Goal: Information Seeking & Learning: Learn about a topic

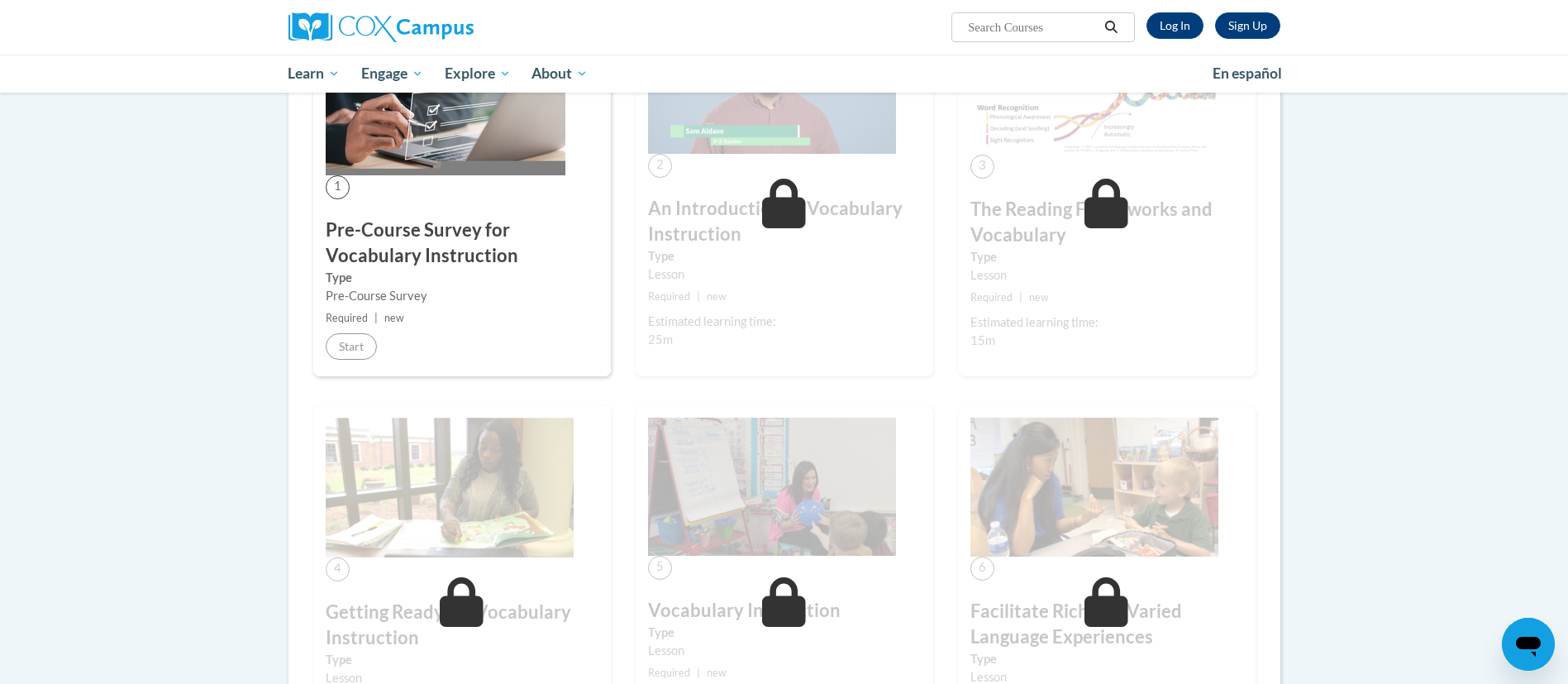
scroll to position [315, 0]
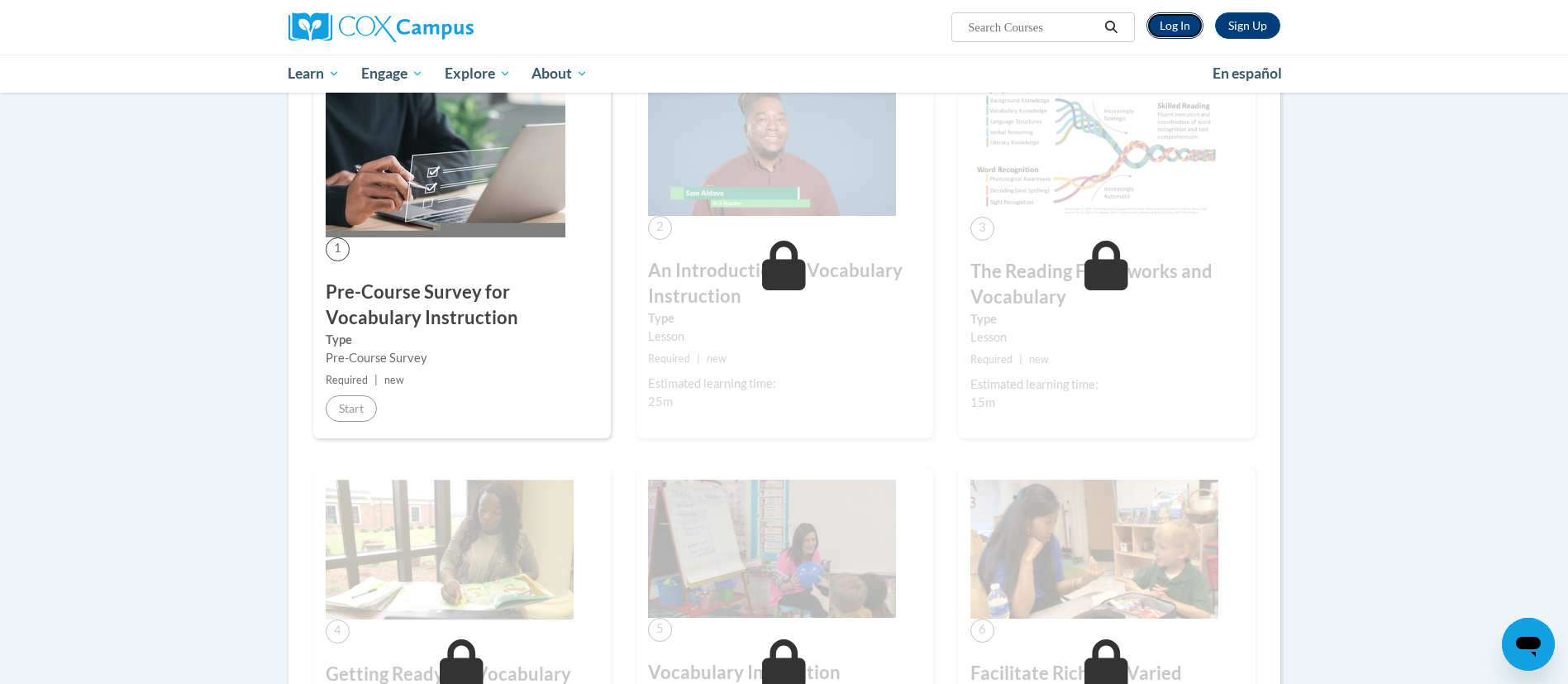
click at [1172, 20] on link "Log In" at bounding box center [1175, 25] width 57 height 26
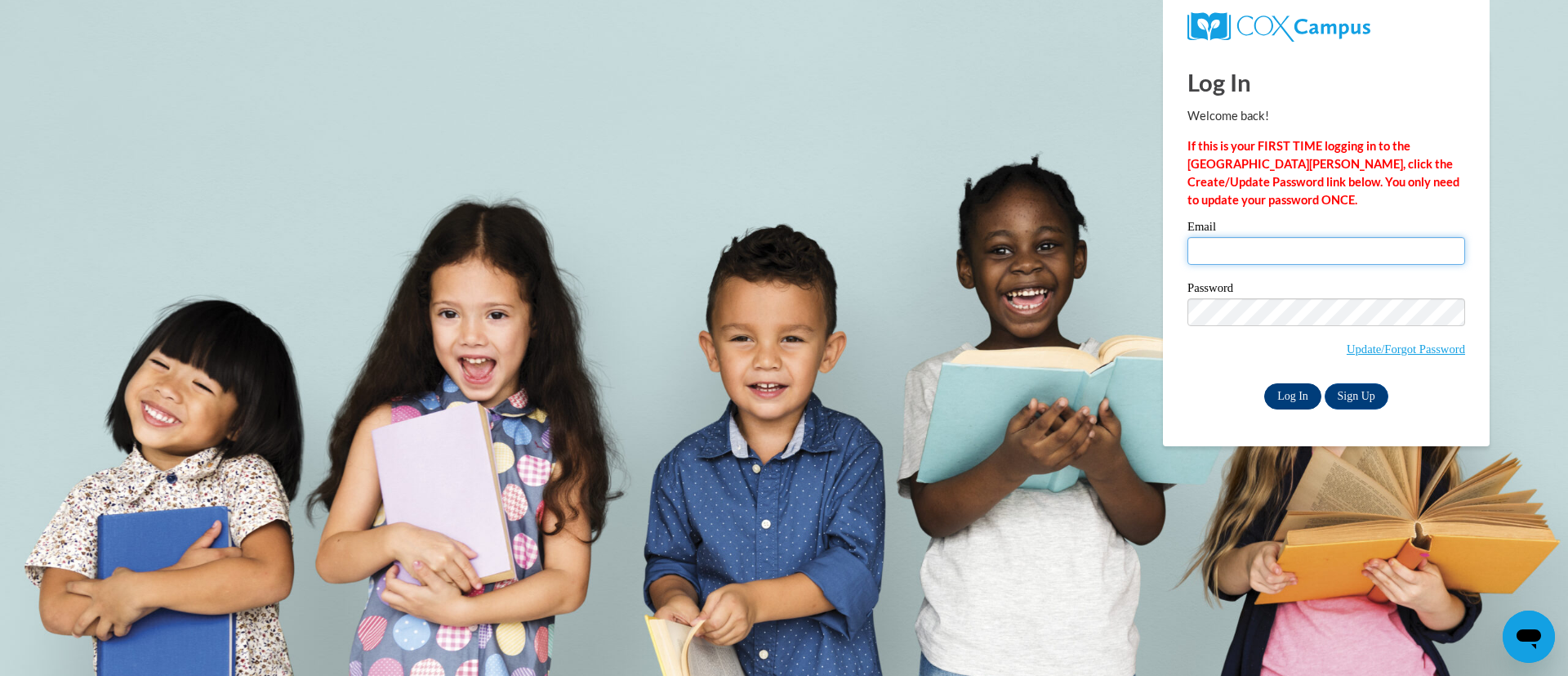
type input "ygreen@kippstriveprimary.org"
click at [1279, 395] on input "Log In" at bounding box center [1293, 396] width 58 height 26
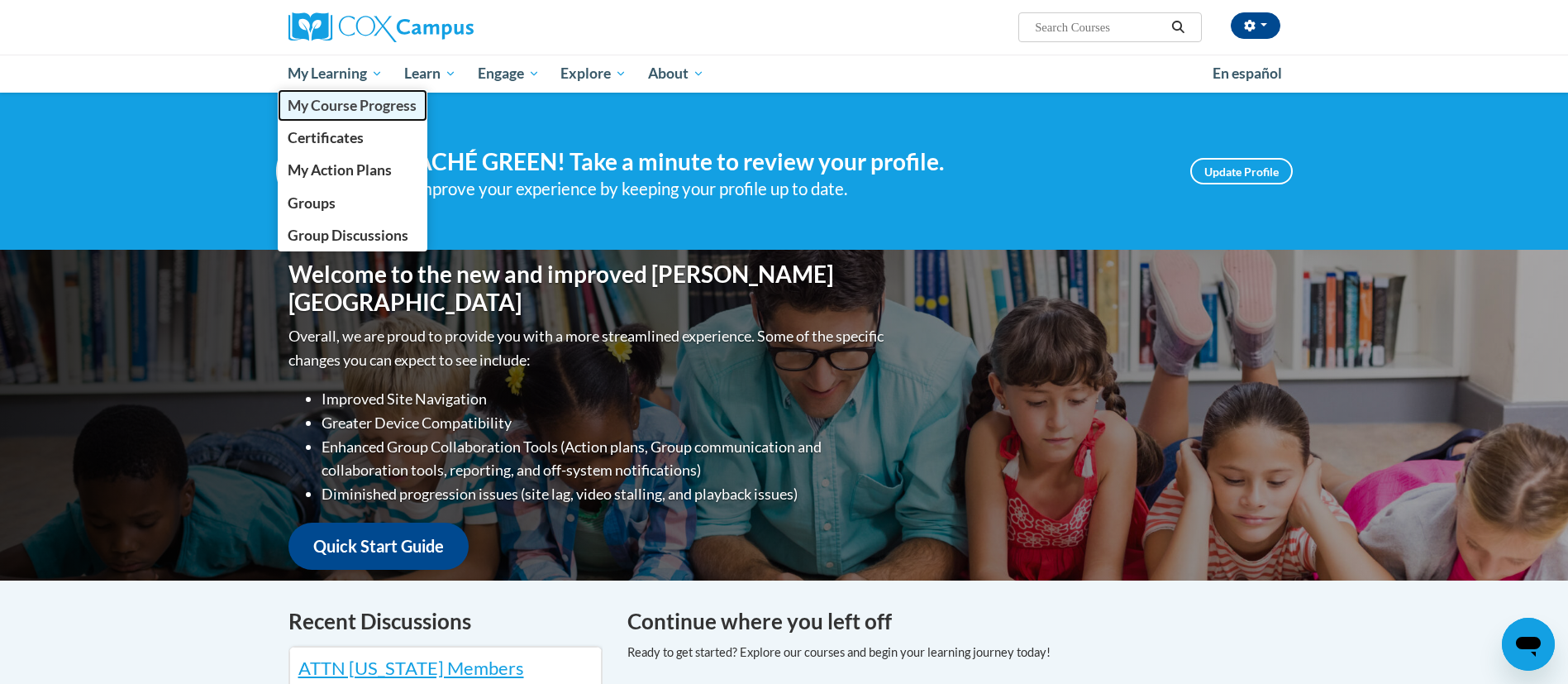
click at [347, 105] on span "My Course Progress" at bounding box center [352, 105] width 129 height 17
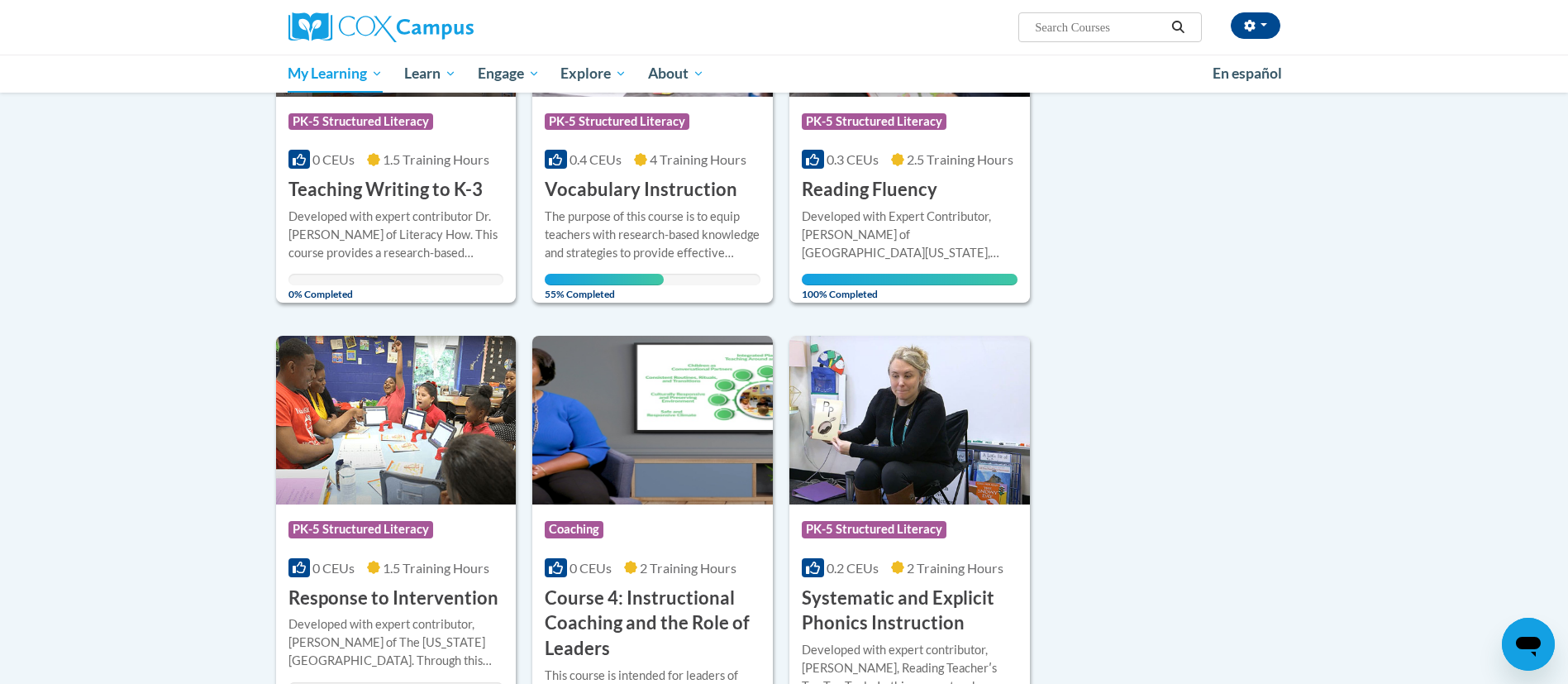
scroll to position [368, 0]
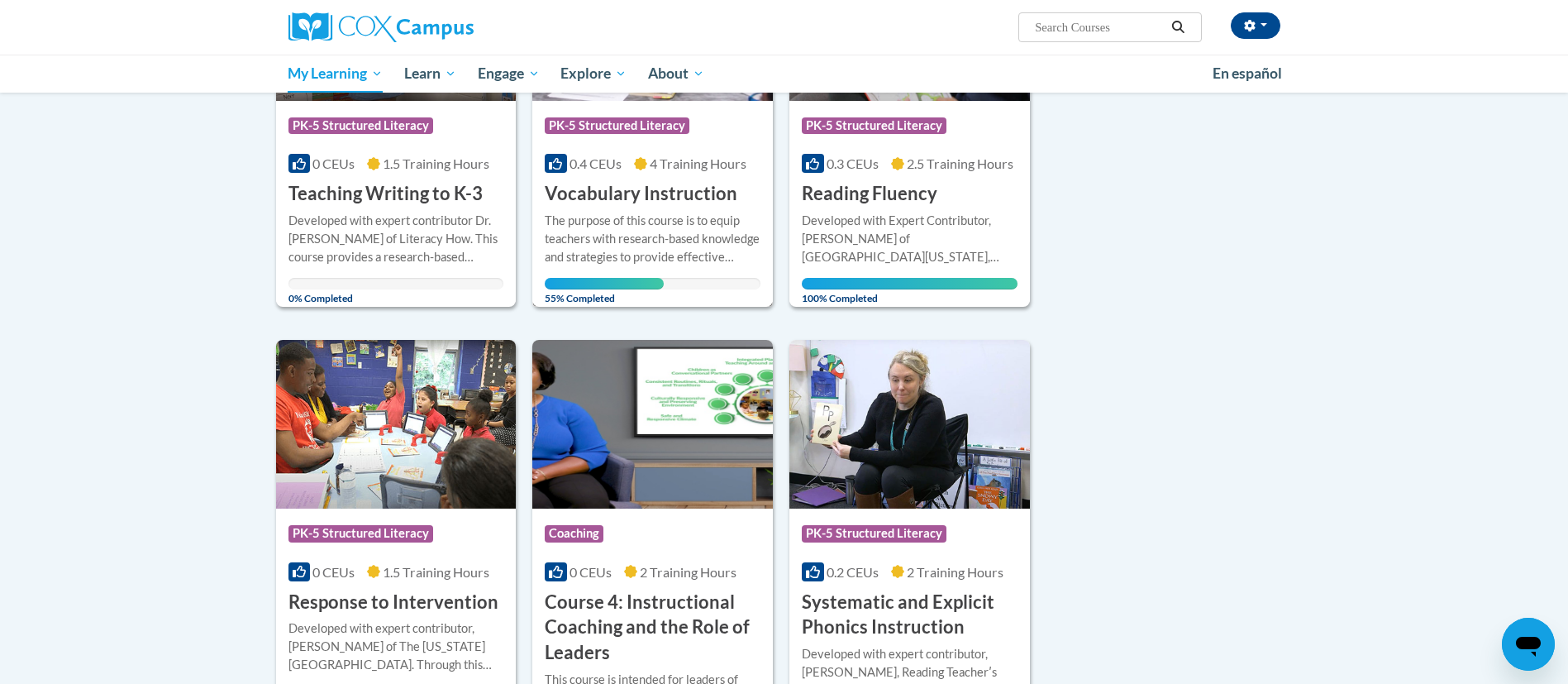
click at [649, 132] on span "PK-5 Structured Literacy" at bounding box center [617, 126] width 145 height 16
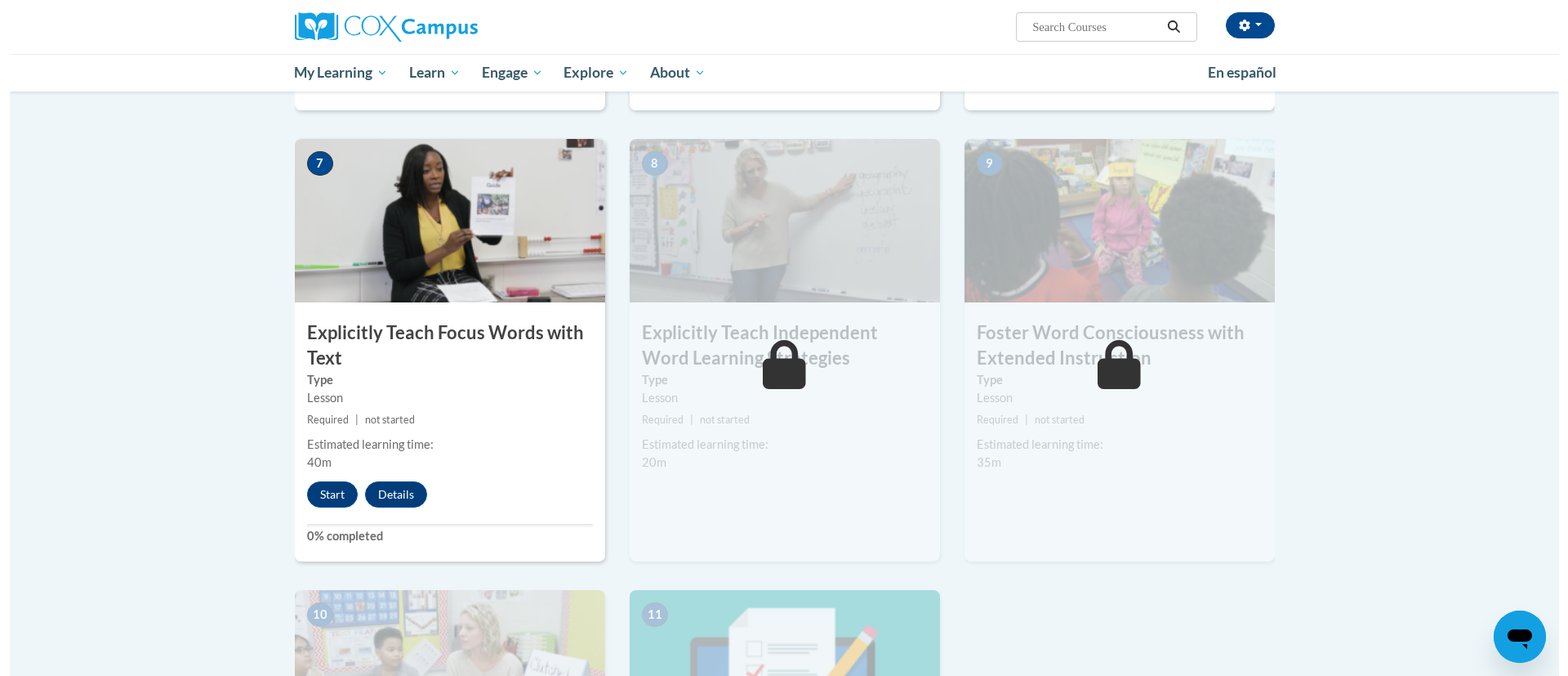
scroll to position [1215, 0]
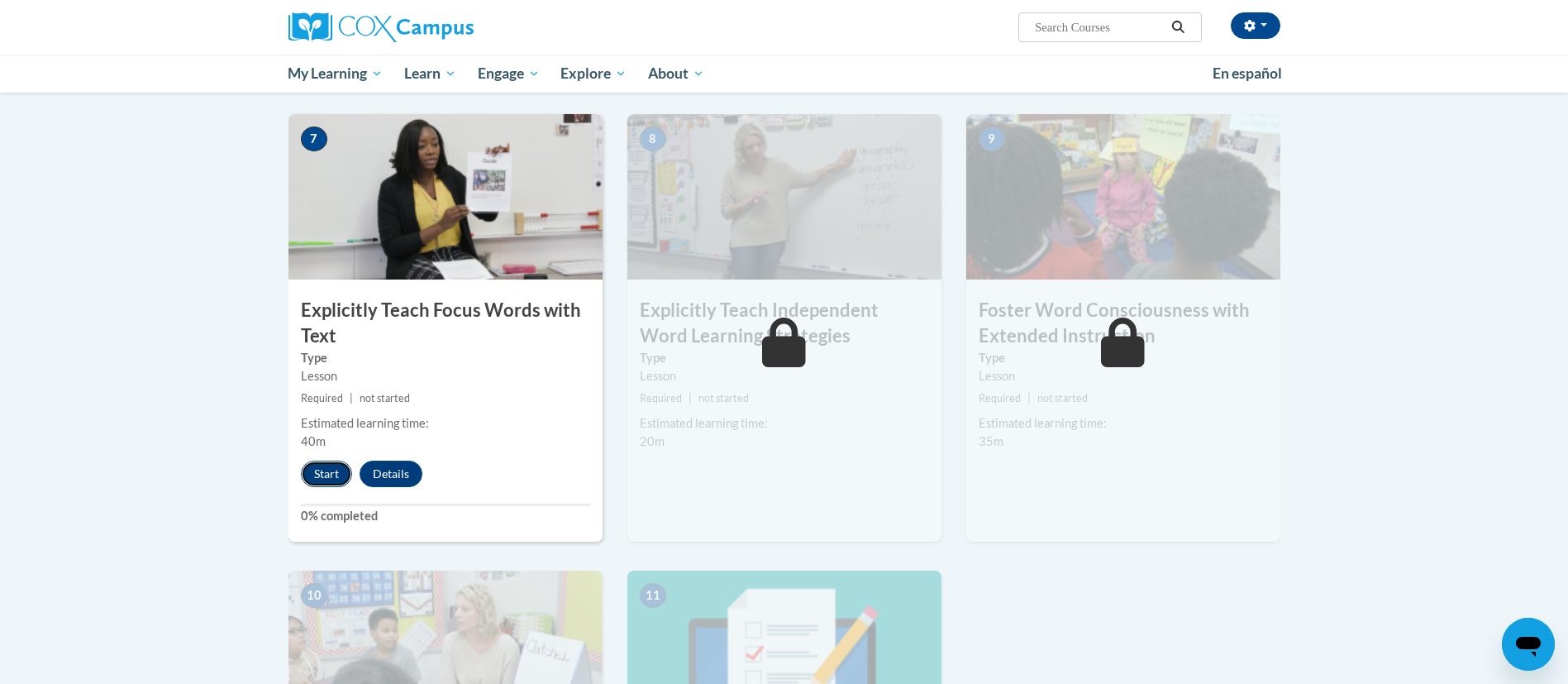
click at [330, 469] on button "Start" at bounding box center [327, 473] width 51 height 26
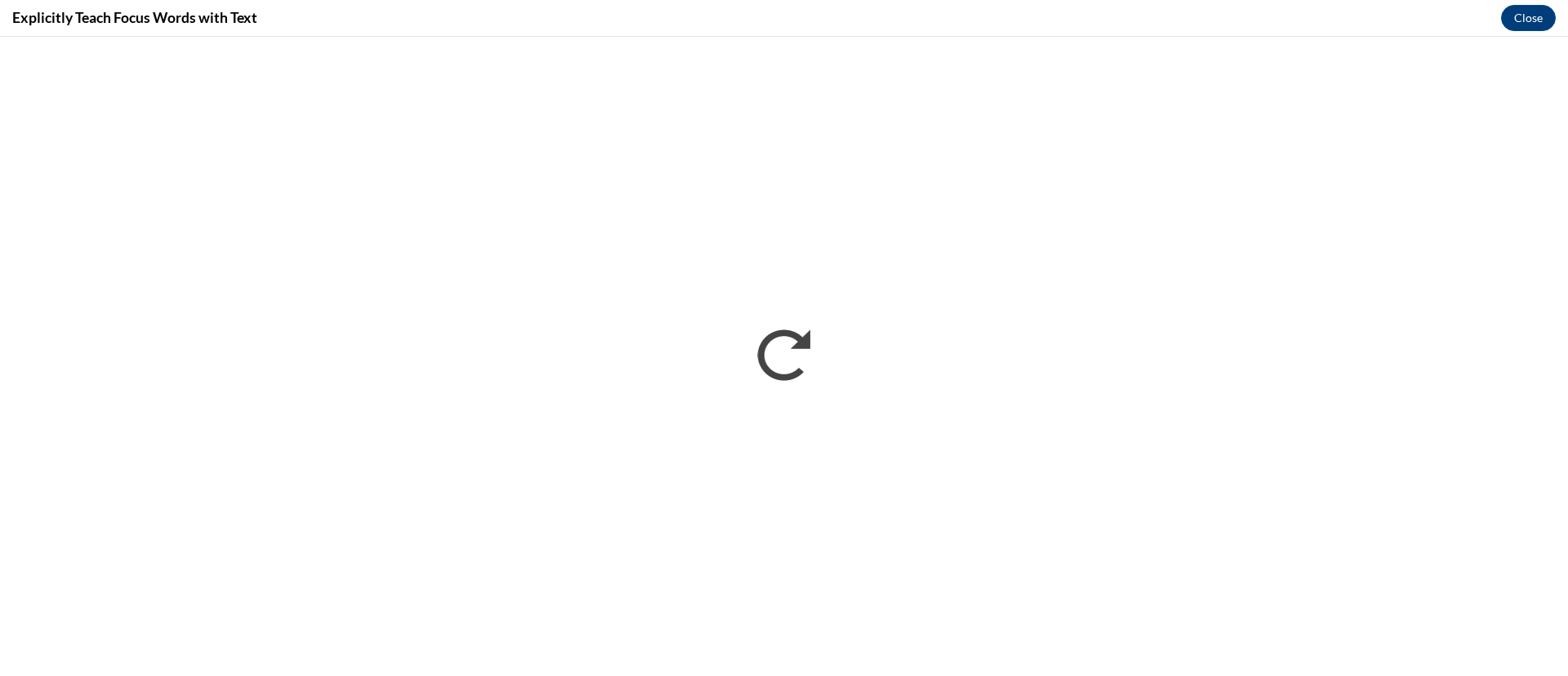
scroll to position [0, 0]
